Goal: Information Seeking & Learning: Understand process/instructions

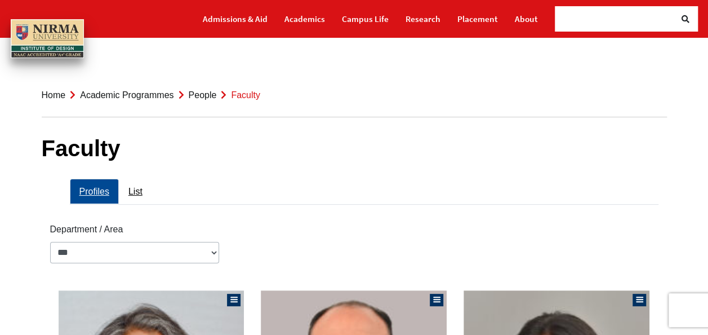
click at [129, 92] on link "Academic Programmes" at bounding box center [127, 95] width 94 height 10
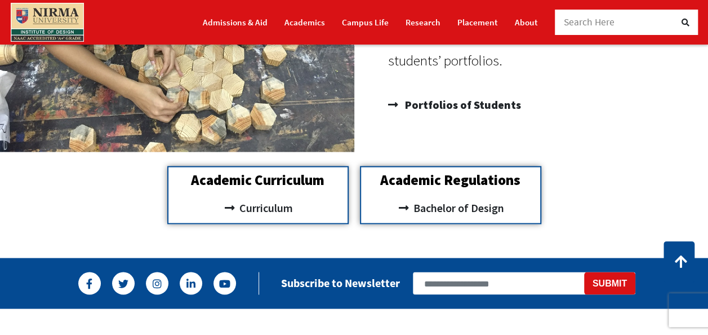
scroll to position [974, 0]
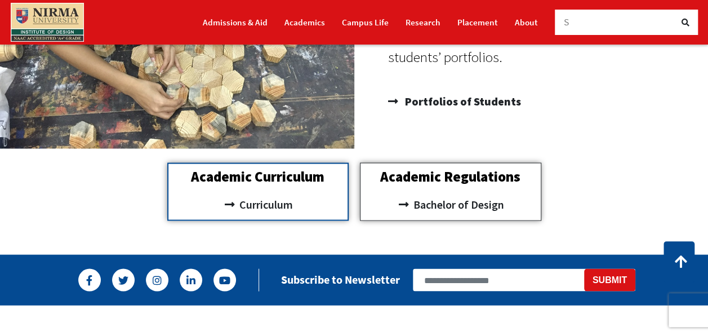
click at [454, 187] on div "Academic Regulations Bachelor of Design" at bounding box center [450, 191] width 181 height 58
click at [429, 207] on span "Bachelor of Design" at bounding box center [458, 203] width 94 height 19
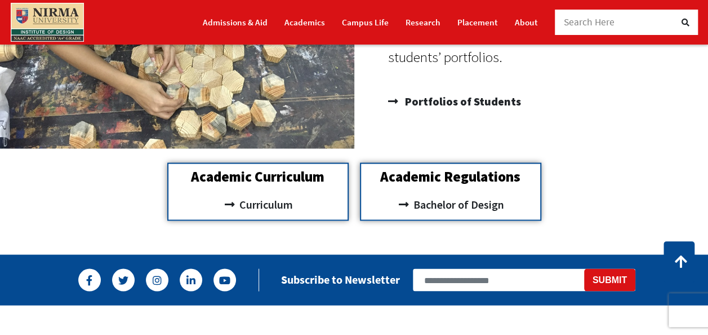
click at [623, 30] on div "Search Here" at bounding box center [620, 22] width 113 height 25
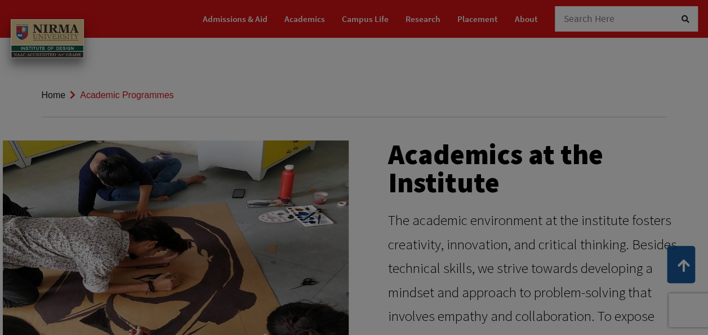
scroll to position [0, 0]
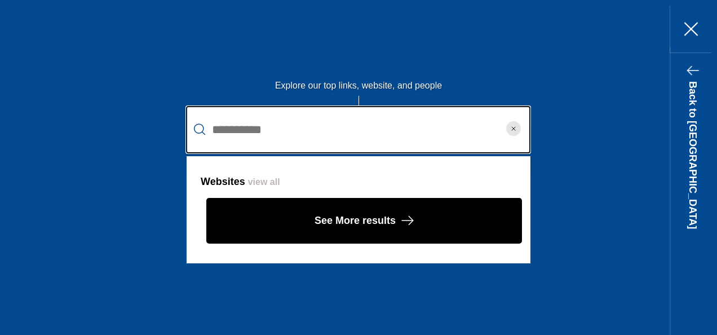
type input "**********"
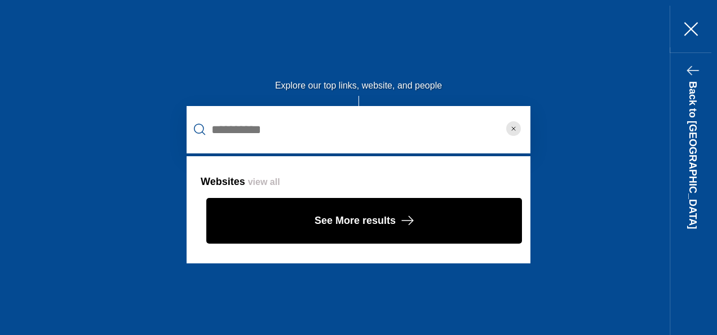
click at [513, 126] on circle "reset" at bounding box center [513, 128] width 15 height 15
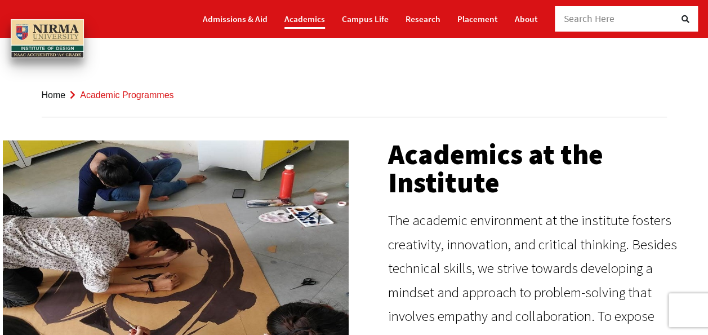
click at [301, 22] on link "Academics" at bounding box center [305, 19] width 41 height 20
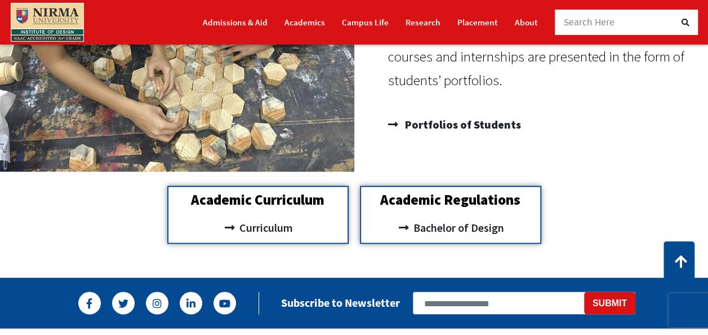
scroll to position [972, 0]
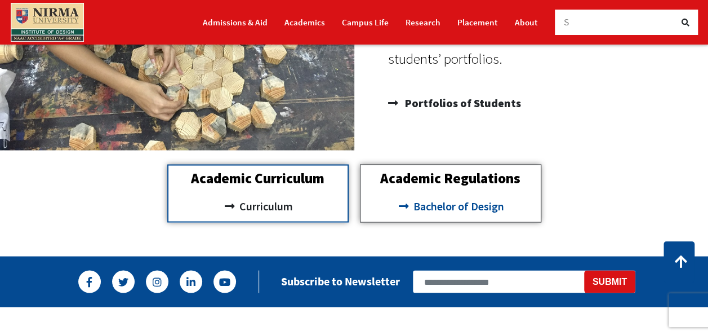
click at [429, 196] on div "Academic Regulations Bachelor of Design" at bounding box center [450, 193] width 181 height 58
click at [434, 210] on span "Bachelor of Design" at bounding box center [458, 205] width 94 height 19
